Goal: Task Accomplishment & Management: Complete application form

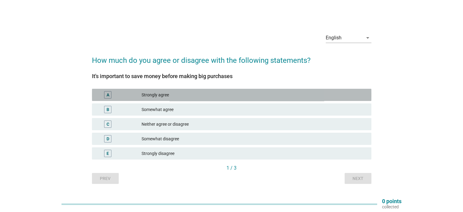
click at [174, 97] on div "Strongly agree" at bounding box center [254, 94] width 225 height 7
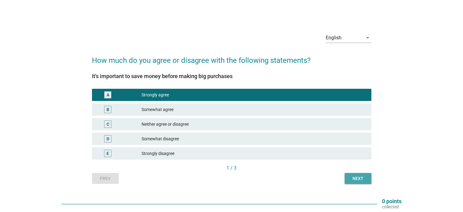
click at [355, 178] on div "Next" at bounding box center [358, 178] width 17 height 6
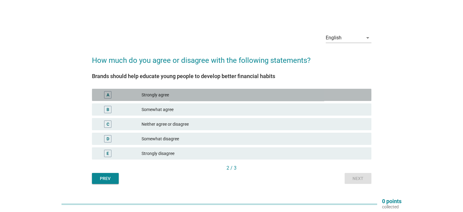
click at [153, 92] on div "Strongly agree" at bounding box center [254, 94] width 225 height 7
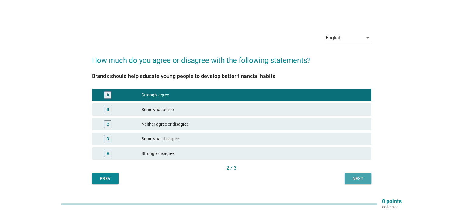
click at [362, 183] on button "Next" at bounding box center [358, 178] width 27 height 11
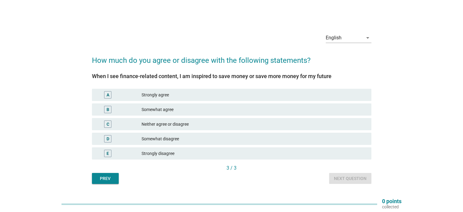
click at [147, 92] on div "Strongly agree" at bounding box center [254, 94] width 225 height 7
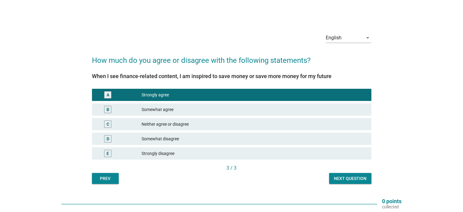
click at [356, 178] on div "Next question" at bounding box center [350, 178] width 33 height 6
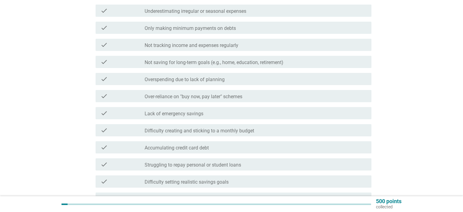
scroll to position [122, 0]
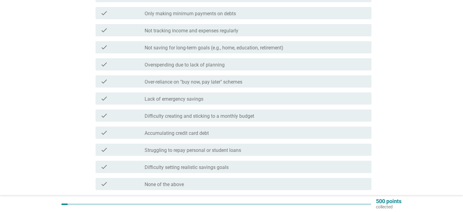
click at [201, 170] on div "check check_box_outline_blank Difficulty setting realistic savings goals" at bounding box center [234, 166] width 276 height 12
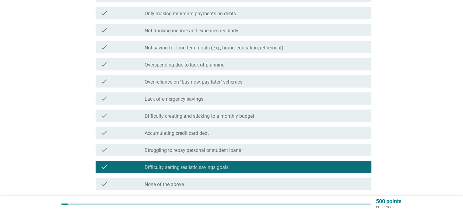
click at [189, 27] on div "check_box_outline_blank Not tracking income and expenses regularly" at bounding box center [256, 29] width 222 height 7
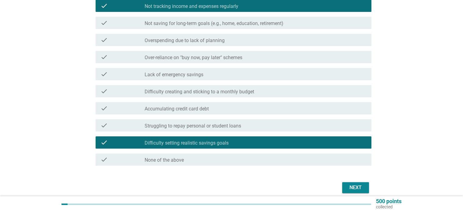
scroll to position [172, 0]
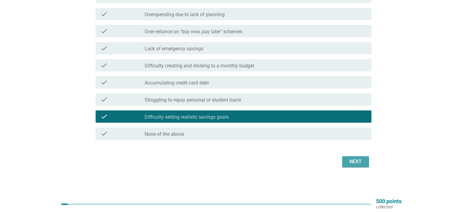
click at [357, 160] on div "Next" at bounding box center [355, 161] width 17 height 7
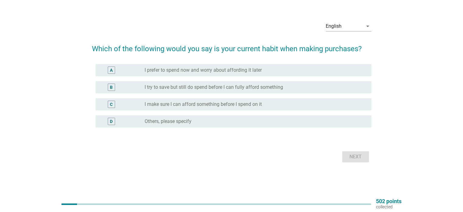
scroll to position [0, 0]
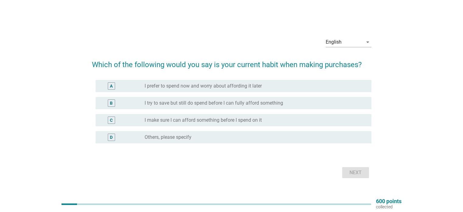
click at [191, 106] on div "radio_button_unchecked I try to save but still do spend before I can fully affo…" at bounding box center [256, 102] width 222 height 7
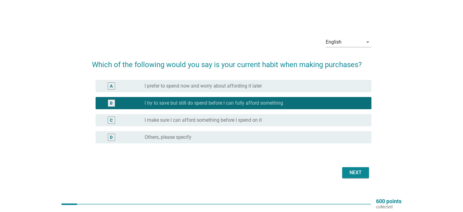
click at [364, 176] on button "Next" at bounding box center [355, 172] width 27 height 11
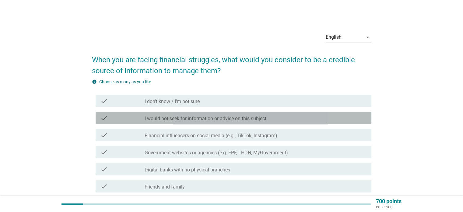
click at [188, 120] on label "I would not seek for information or advice on this subject" at bounding box center [206, 118] width 122 height 6
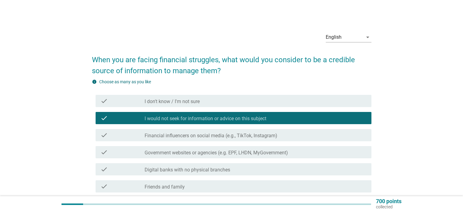
click at [178, 117] on label "I would not seek for information or advice on this subject" at bounding box center [206, 118] width 122 height 6
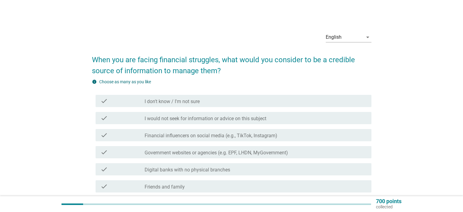
click at [182, 156] on div "check check_box_outline_blank Government websites or agencies (e.g. EPF, LHDN, …" at bounding box center [234, 152] width 276 height 12
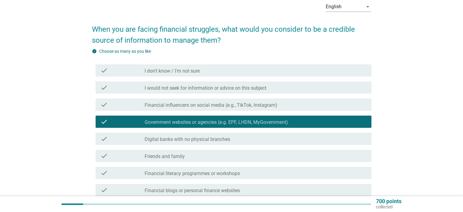
scroll to position [61, 0]
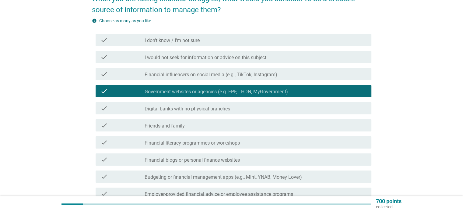
click at [160, 128] on label "Friends and family" at bounding box center [165, 126] width 40 height 6
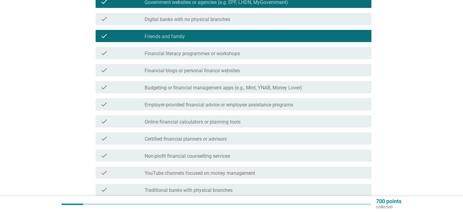
scroll to position [183, 0]
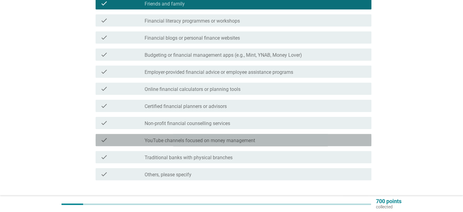
click at [223, 139] on label "YouTube channels focused on money management" at bounding box center [200, 140] width 111 height 6
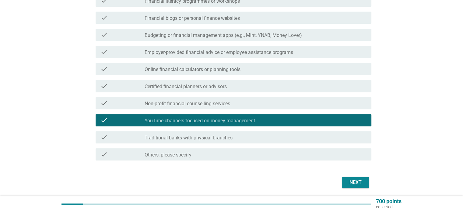
scroll to position [213, 0]
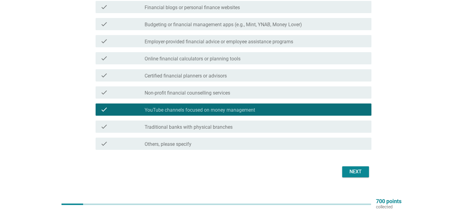
click at [346, 167] on button "Next" at bounding box center [355, 171] width 27 height 11
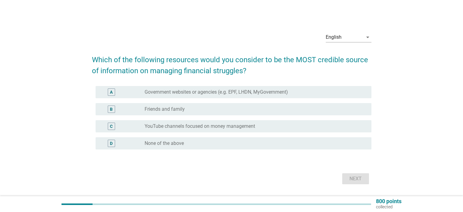
click at [165, 95] on div "radio_button_unchecked Government websites or agencies (e.g. EPF, LHDN, MyGover…" at bounding box center [256, 91] width 222 height 7
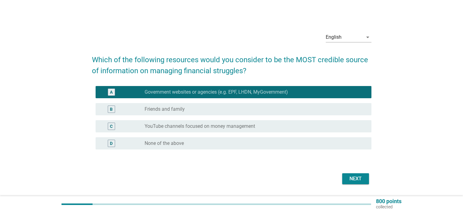
click at [360, 182] on div "Next" at bounding box center [355, 178] width 17 height 7
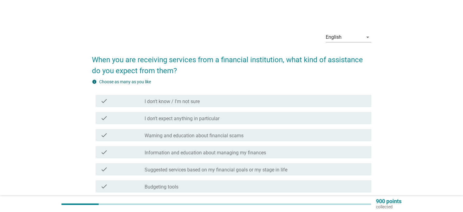
click at [220, 133] on label "Warning and education about financial scams" at bounding box center [194, 135] width 99 height 6
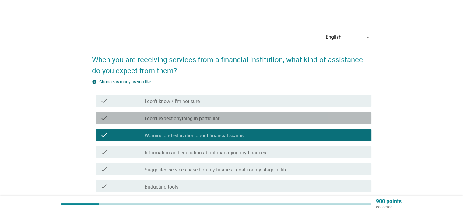
click at [220, 118] on label "I don't expect anything in particular" at bounding box center [182, 118] width 75 height 6
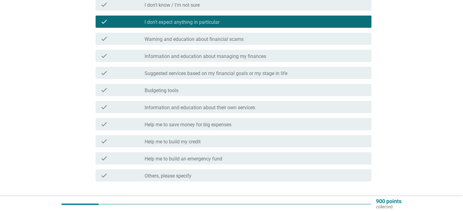
scroll to position [122, 0]
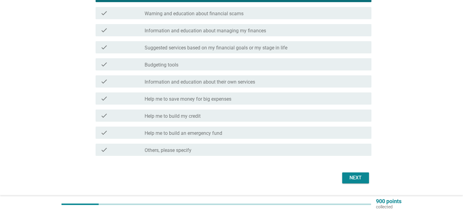
click at [359, 177] on div "Next" at bounding box center [355, 177] width 17 height 7
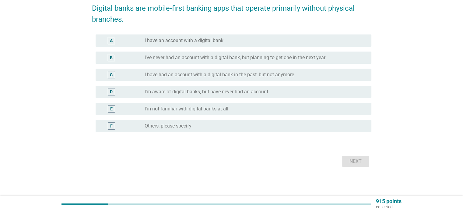
scroll to position [0, 0]
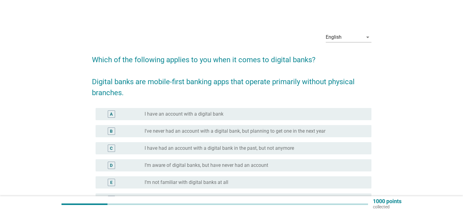
click at [195, 115] on label "I have an account with a digital bank" at bounding box center [184, 114] width 79 height 6
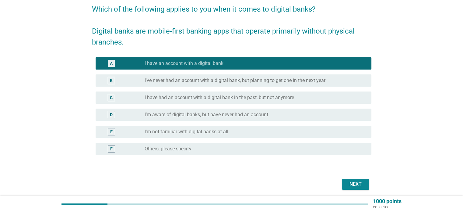
scroll to position [73, 0]
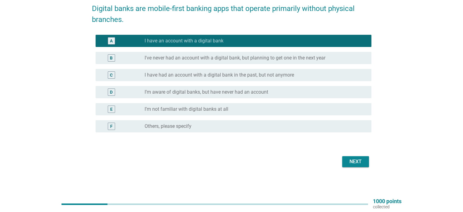
click at [361, 160] on div "Next" at bounding box center [355, 161] width 17 height 7
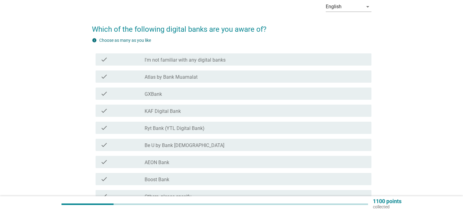
scroll to position [61, 0]
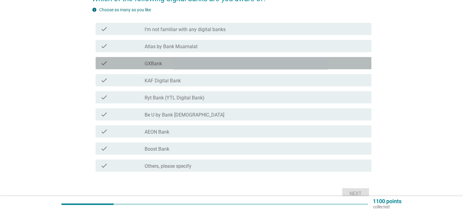
click at [201, 64] on div "check_box_outline_blank GXBank" at bounding box center [256, 62] width 222 height 7
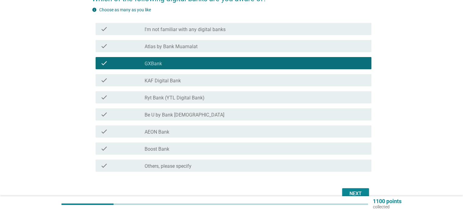
click at [204, 128] on div "check_box_outline_blank AEON Bank" at bounding box center [256, 131] width 222 height 7
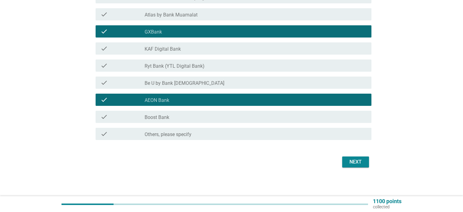
scroll to position [93, 0]
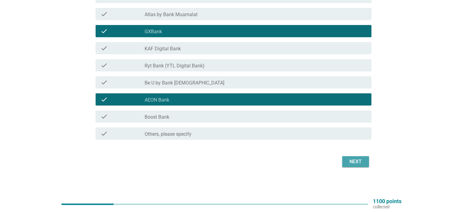
click at [359, 161] on div "Next" at bounding box center [355, 161] width 17 height 7
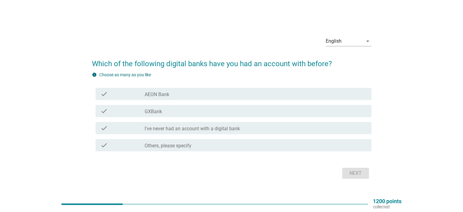
click at [196, 91] on div "check_box_outline_blank AEON Bank" at bounding box center [256, 93] width 222 height 7
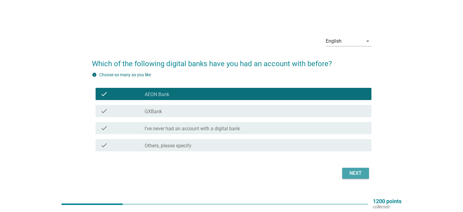
click at [360, 177] on button "Next" at bounding box center [355, 172] width 27 height 11
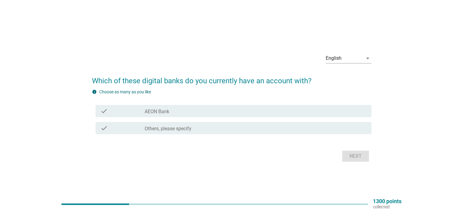
click at [205, 116] on div "check check_box_outline_blank AEON Bank" at bounding box center [234, 111] width 276 height 12
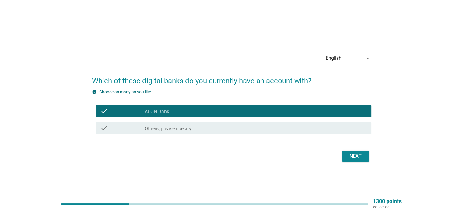
click at [362, 155] on div "Next" at bounding box center [355, 155] width 17 height 7
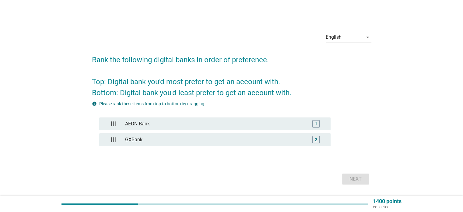
click at [361, 183] on div "Next" at bounding box center [231, 178] width 279 height 15
click at [359, 177] on div "Next" at bounding box center [231, 178] width 279 height 15
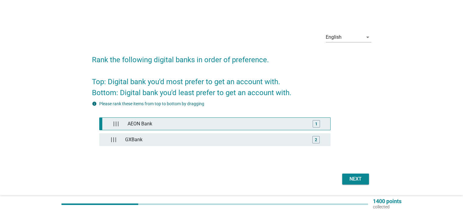
click at [189, 124] on div "AEON Bank" at bounding box center [216, 124] width 182 height 12
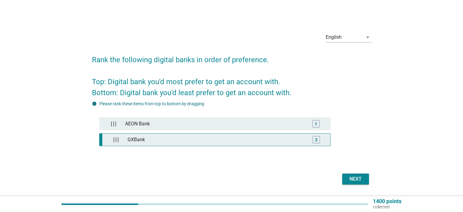
click at [195, 139] on div "GXBank" at bounding box center [216, 139] width 182 height 12
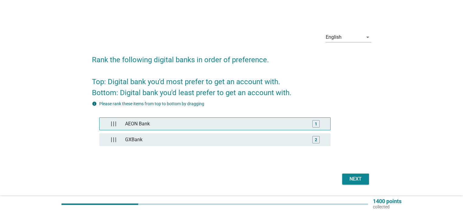
click at [203, 124] on div "AEON Bank" at bounding box center [215, 124] width 184 height 12
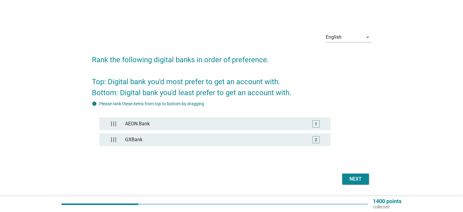
click at [361, 183] on button "Next" at bounding box center [355, 178] width 27 height 11
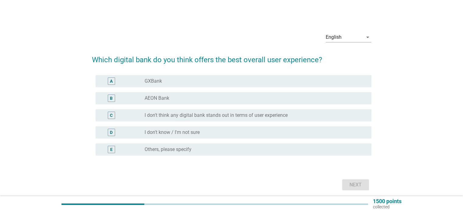
click at [168, 117] on label "I don't think any digital bank stands out in terms of user experience" at bounding box center [216, 115] width 143 height 6
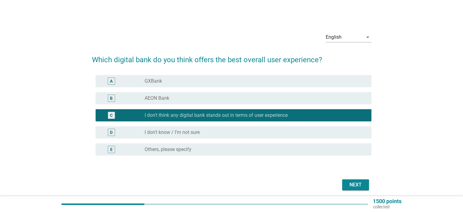
click at [359, 190] on button "Next" at bounding box center [355, 184] width 27 height 11
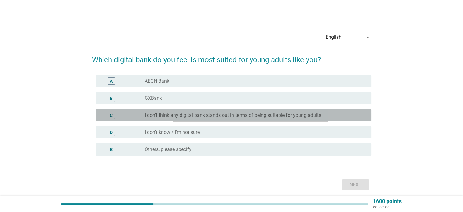
click at [212, 115] on label "I don't think any digital bank stands out in terms of being suitable for young …" at bounding box center [233, 115] width 177 height 6
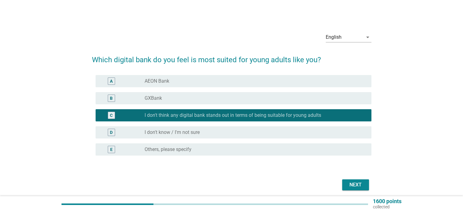
click at [364, 192] on div "English arrow_drop_down Which digital bank do you feel is most suited for young…" at bounding box center [231, 110] width 289 height 174
click at [360, 187] on div "Next" at bounding box center [355, 184] width 17 height 7
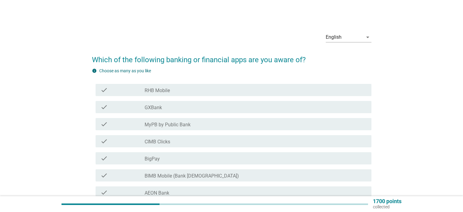
scroll to position [30, 0]
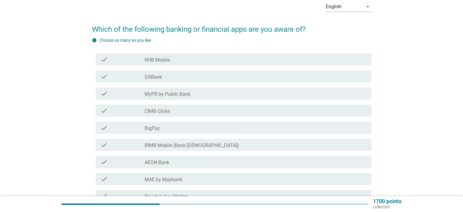
click at [198, 80] on div "check check_box_outline_blank GXBank" at bounding box center [234, 76] width 276 height 12
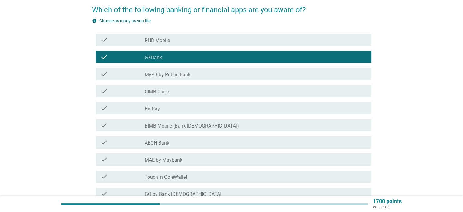
scroll to position [61, 0]
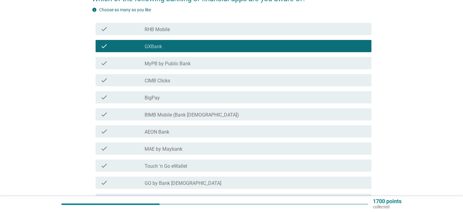
click at [190, 102] on div "check check_box_outline_blank BigPay" at bounding box center [234, 97] width 276 height 12
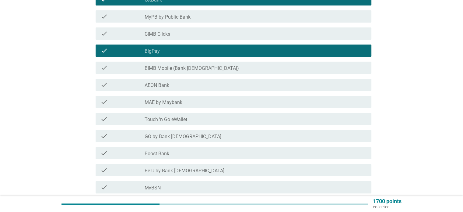
scroll to position [122, 0]
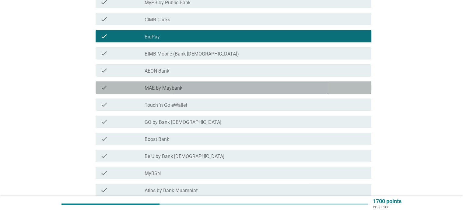
click at [197, 84] on div "check_box_outline_blank MAE by Maybank" at bounding box center [256, 87] width 222 height 7
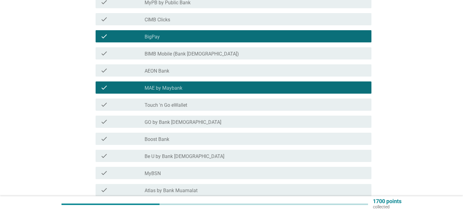
click at [191, 101] on div "check_box_outline_blank Touch 'n Go eWallet" at bounding box center [256, 104] width 222 height 7
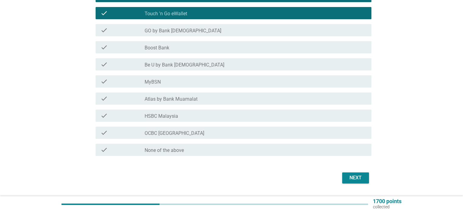
scroll to position [229, 0]
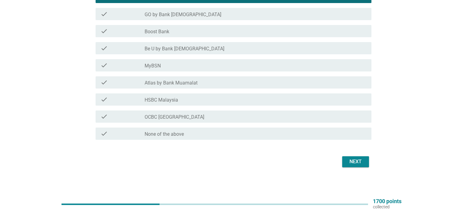
click at [343, 160] on button "Next" at bounding box center [355, 161] width 27 height 11
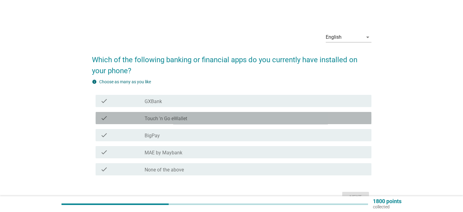
click at [174, 121] on label "Touch 'n Go eWallet" at bounding box center [166, 118] width 43 height 6
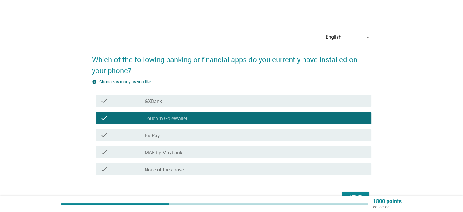
click at [172, 132] on div "check_box_outline_blank BigPay" at bounding box center [256, 134] width 222 height 7
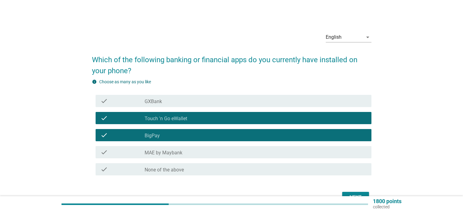
click at [174, 155] on label "MAE by Maybank" at bounding box center [164, 152] width 38 height 6
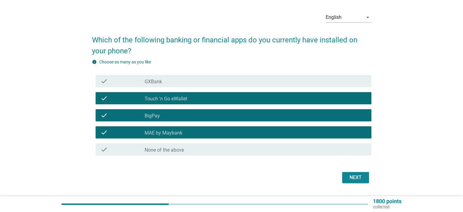
scroll to position [30, 0]
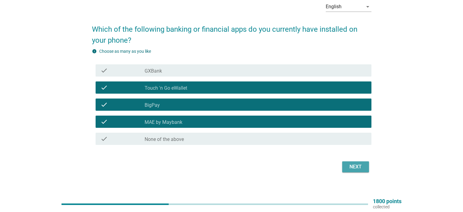
click at [355, 166] on div "Next" at bounding box center [355, 166] width 17 height 7
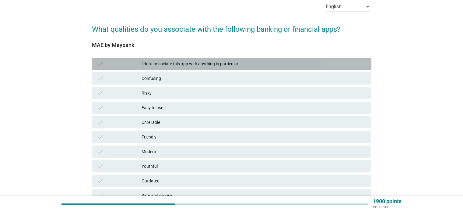
click at [199, 64] on div "I don't associate this app with anything in particular" at bounding box center [254, 63] width 225 height 7
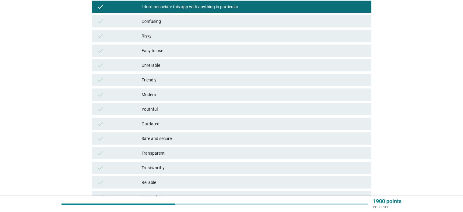
scroll to position [91, 0]
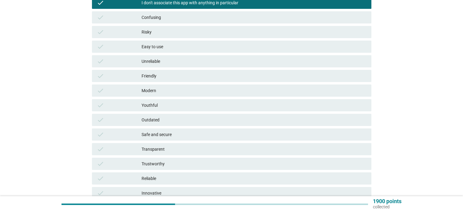
click at [228, 135] on div "Safe and secure" at bounding box center [254, 134] width 225 height 7
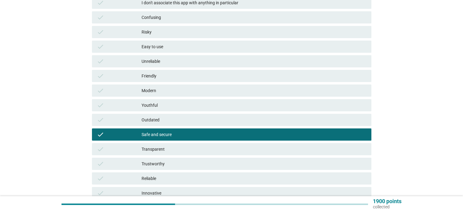
scroll to position [152, 0]
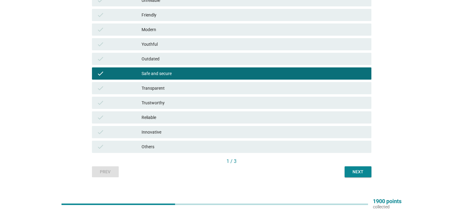
click at [360, 172] on div "Next" at bounding box center [358, 171] width 17 height 6
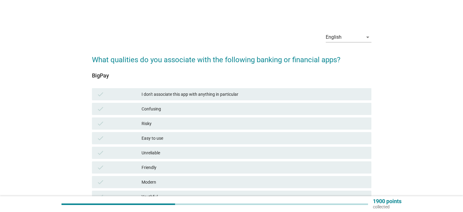
click at [191, 141] on div "Easy to use" at bounding box center [254, 137] width 225 height 7
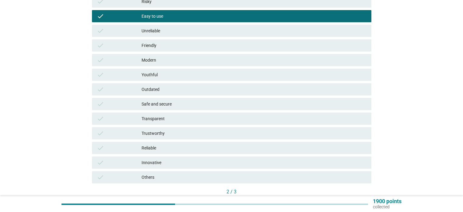
scroll to position [161, 0]
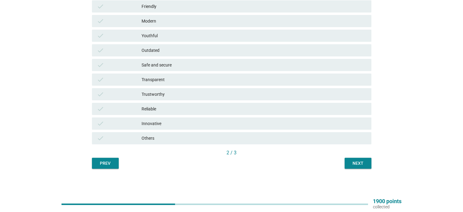
click at [361, 170] on div "English arrow_drop_down What qualities do you associate with the following bank…" at bounding box center [231, 17] width 289 height 311
click at [360, 163] on div "Next" at bounding box center [358, 163] width 17 height 6
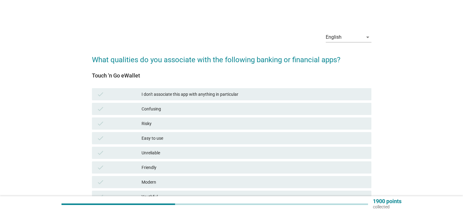
click at [156, 140] on div "Easy to use" at bounding box center [254, 137] width 225 height 7
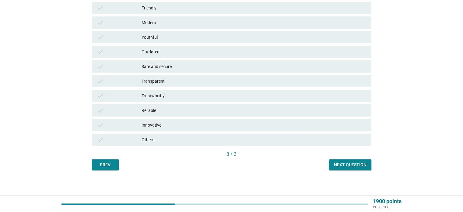
scroll to position [161, 0]
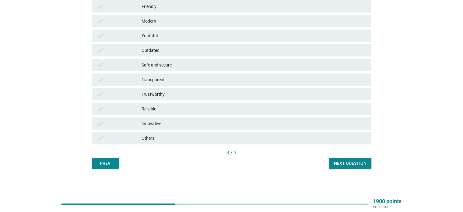
click at [361, 168] on button "Next question" at bounding box center [350, 162] width 42 height 11
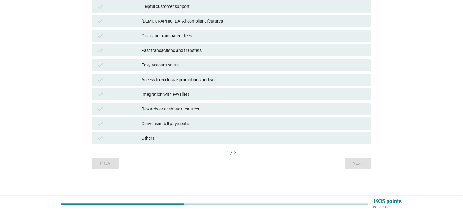
scroll to position [0, 0]
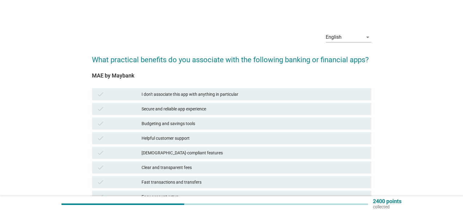
click at [183, 110] on div "Secure and reliable app experience" at bounding box center [254, 108] width 225 height 7
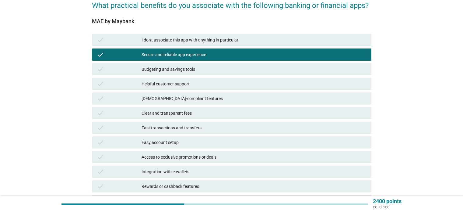
scroll to position [122, 0]
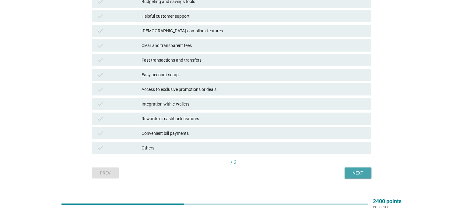
click at [361, 172] on div "Next" at bounding box center [358, 173] width 17 height 6
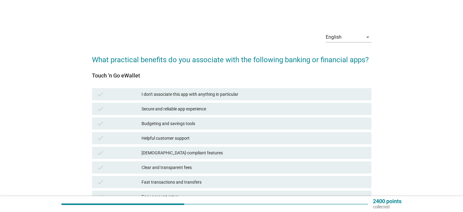
click at [174, 167] on div "Clear and transparent fees" at bounding box center [254, 166] width 225 height 7
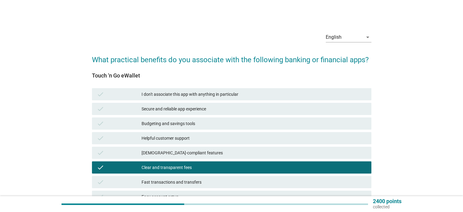
scroll to position [91, 0]
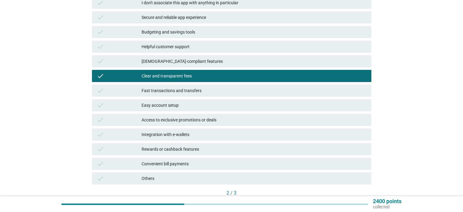
click at [171, 86] on div "check Fast transactions and transfers" at bounding box center [231, 90] width 279 height 12
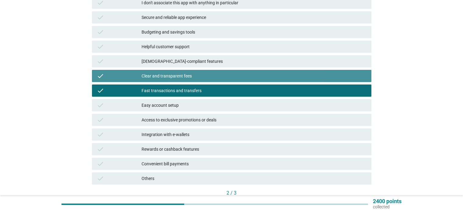
click at [168, 72] on div "Clear and transparent fees" at bounding box center [254, 75] width 225 height 7
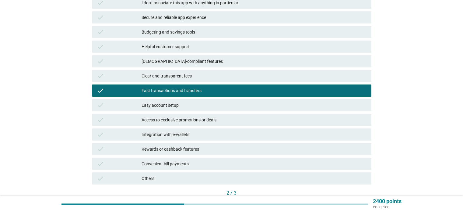
scroll to position [132, 0]
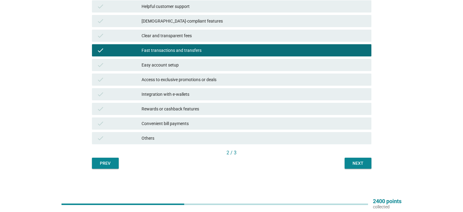
click at [364, 163] on div "Next" at bounding box center [358, 163] width 17 height 6
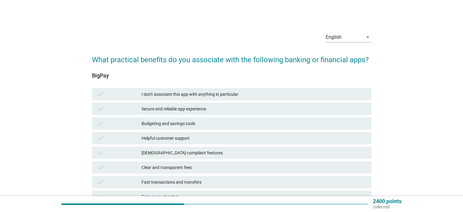
scroll to position [91, 0]
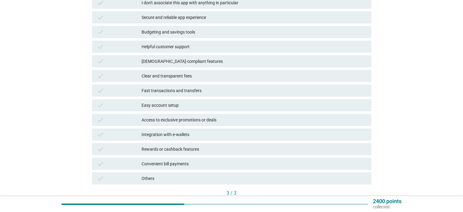
click at [177, 105] on div "Easy account setup" at bounding box center [254, 104] width 225 height 7
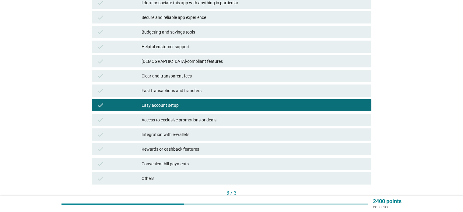
scroll to position [132, 0]
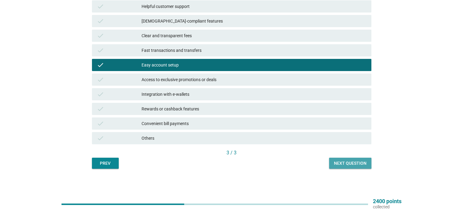
click at [362, 166] on div "Next question" at bounding box center [350, 163] width 33 height 6
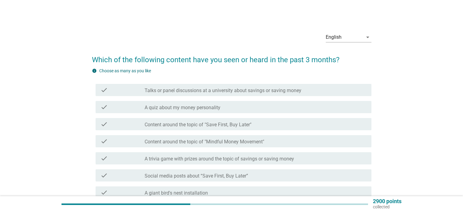
scroll to position [30, 0]
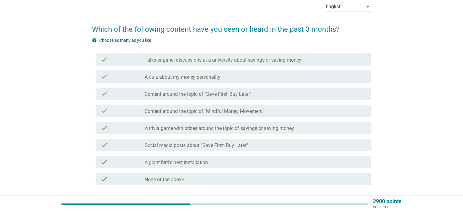
click at [215, 114] on label "Content around the topic of "Mindful Money Movement"" at bounding box center [205, 111] width 120 height 6
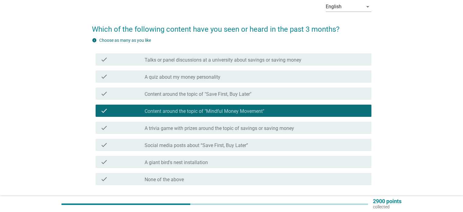
click at [233, 145] on label "Social media posts about “Save First, Buy Later”" at bounding box center [197, 145] width 104 height 6
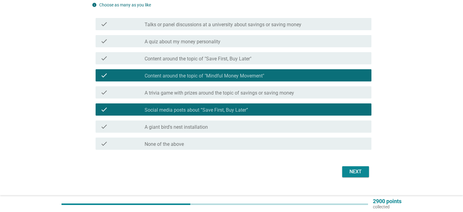
scroll to position [76, 0]
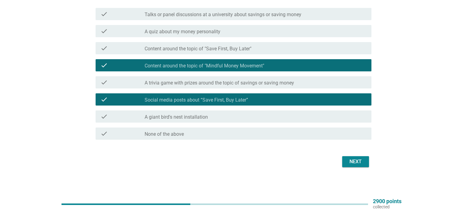
click at [353, 163] on div "Next" at bounding box center [355, 161] width 17 height 7
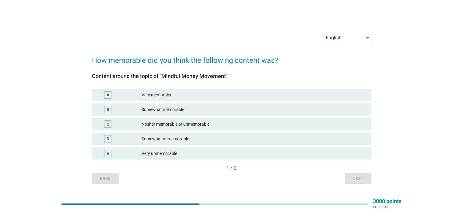
click at [153, 123] on div "Neither memorable or unmemorable" at bounding box center [254, 123] width 225 height 7
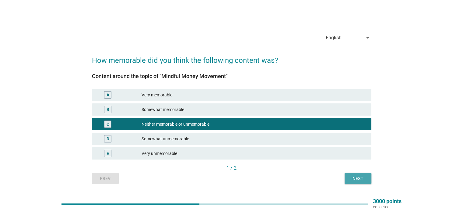
click at [358, 179] on div "Next" at bounding box center [358, 178] width 17 height 6
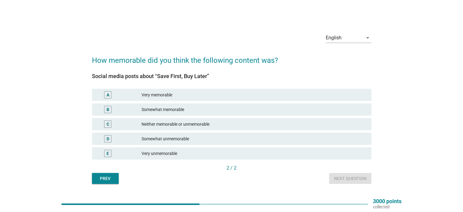
click at [201, 121] on div "Neither memorable or unmemorable" at bounding box center [254, 123] width 225 height 7
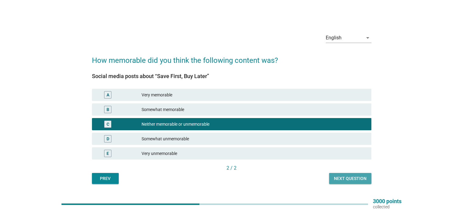
click at [356, 179] on div "Next question" at bounding box center [350, 178] width 33 height 6
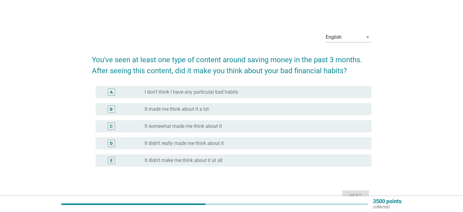
click at [197, 107] on label "It made me think about it a lot" at bounding box center [177, 109] width 64 height 6
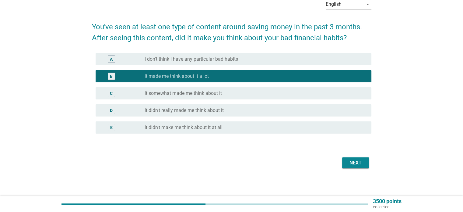
scroll to position [34, 0]
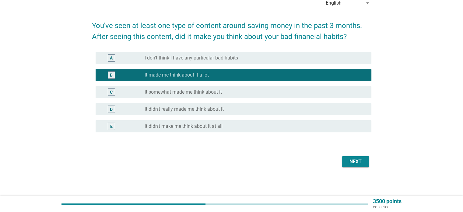
click at [360, 166] on button "Next" at bounding box center [355, 161] width 27 height 11
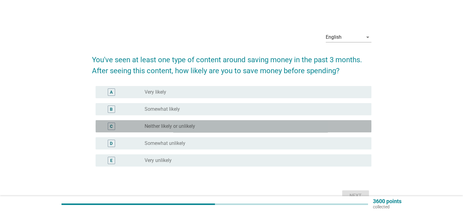
click at [199, 122] on div "radio_button_unchecked Neither likely or unlikely" at bounding box center [256, 125] width 222 height 7
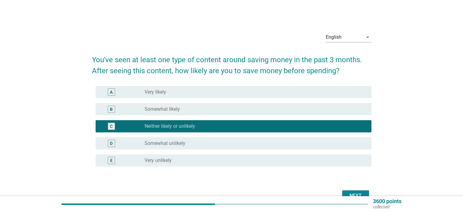
click at [361, 192] on div "Next" at bounding box center [355, 195] width 17 height 7
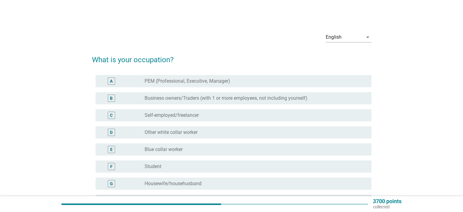
click at [173, 151] on label "Blue collar worker" at bounding box center [164, 149] width 38 height 6
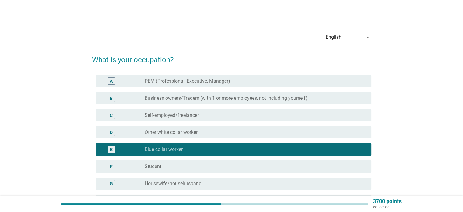
click at [175, 83] on label "PEM (Professional, Executive, Manager)" at bounding box center [188, 81] width 86 height 6
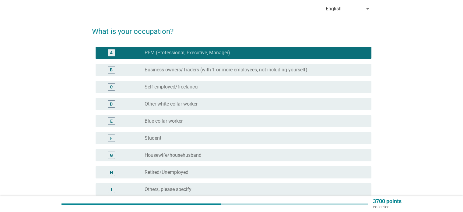
scroll to position [91, 0]
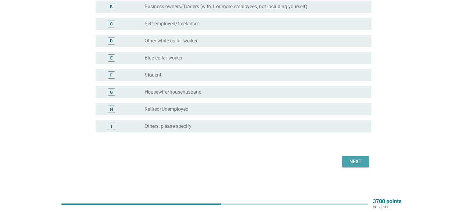
click at [351, 163] on div "Next" at bounding box center [355, 161] width 17 height 7
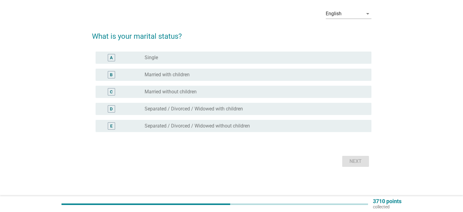
scroll to position [0, 0]
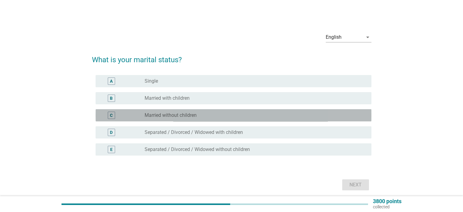
click at [178, 113] on label "Married without children" at bounding box center [171, 115] width 52 height 6
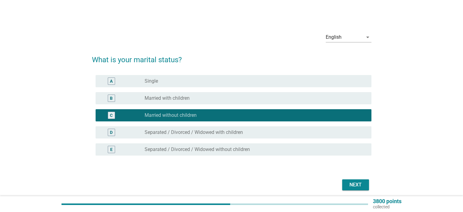
click at [180, 98] on label "Married with children" at bounding box center [167, 98] width 45 height 6
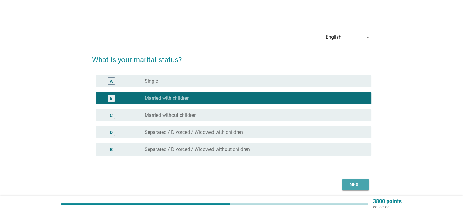
click at [359, 184] on div "Next" at bounding box center [355, 184] width 17 height 7
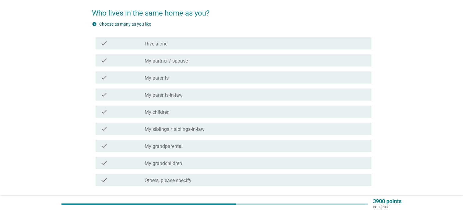
scroll to position [61, 0]
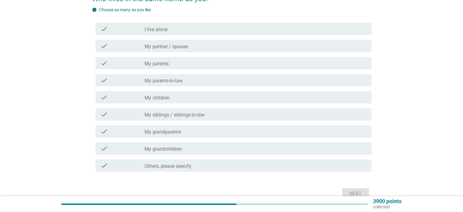
click at [180, 43] on div "check_box_outline_blank My partner / spouse" at bounding box center [256, 45] width 222 height 7
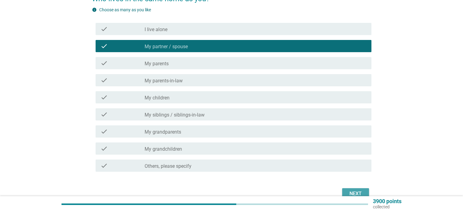
click at [363, 193] on div "Next" at bounding box center [355, 193] width 17 height 7
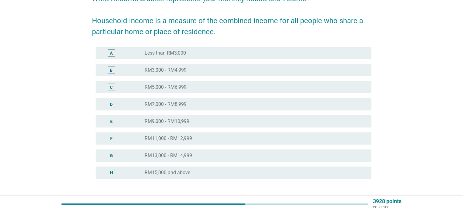
scroll to position [0, 0]
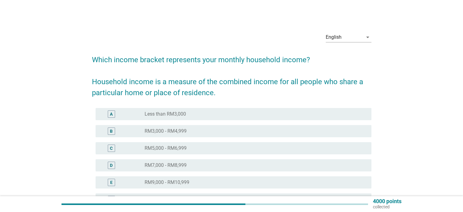
click at [174, 183] on label "RM9,000 - RM10,999" at bounding box center [167, 182] width 45 height 6
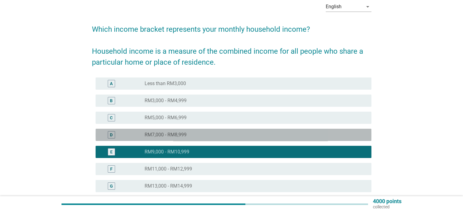
click at [189, 132] on div "radio_button_unchecked RM7,000 - RM8,999" at bounding box center [253, 135] width 217 height 6
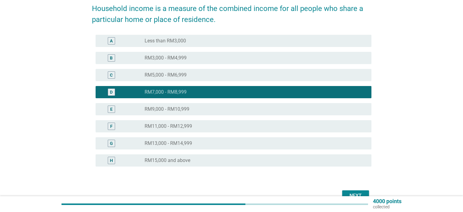
scroll to position [107, 0]
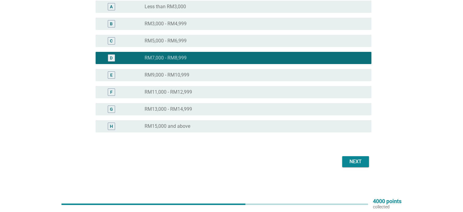
click at [358, 161] on div "Next" at bounding box center [355, 161] width 17 height 7
